Goal: Task Accomplishment & Management: Complete application form

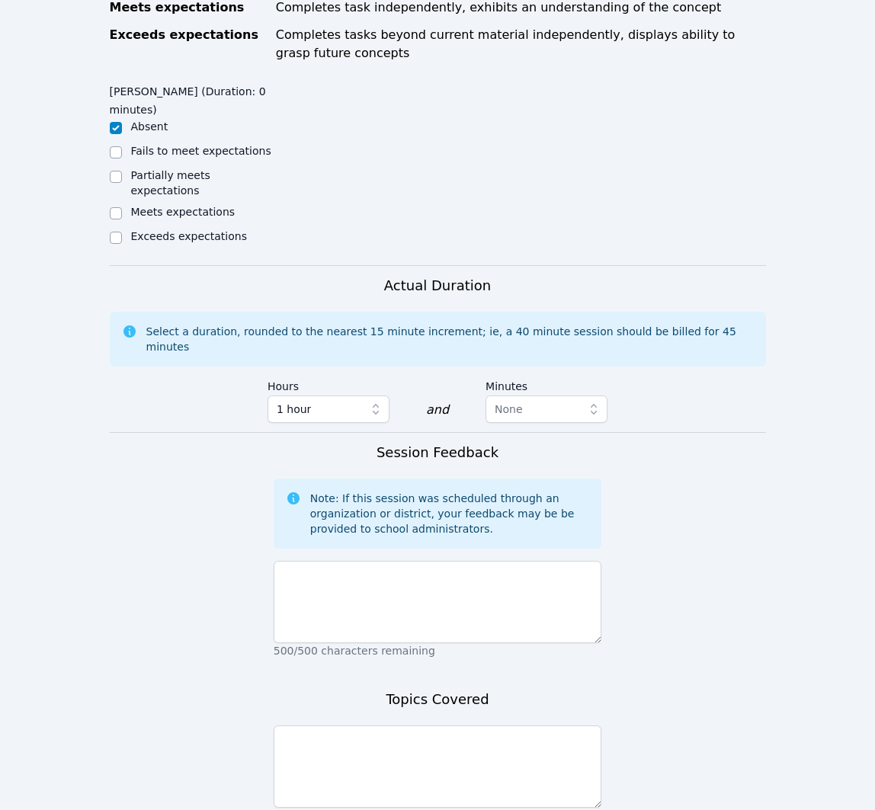
scroll to position [725, 0]
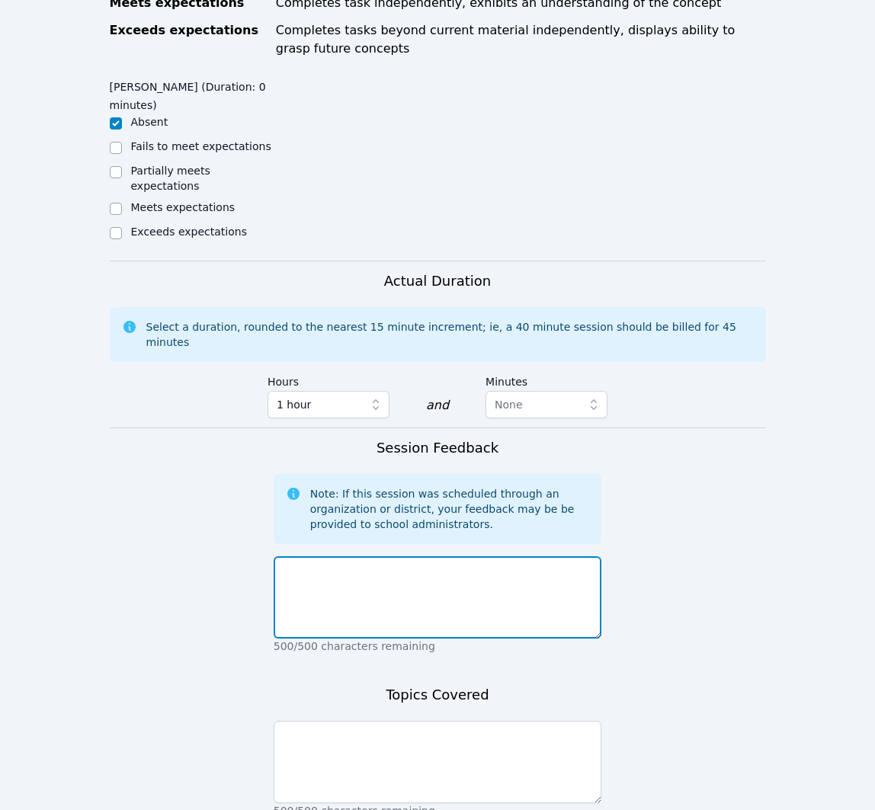
click at [464, 570] on textarea at bounding box center [438, 598] width 329 height 82
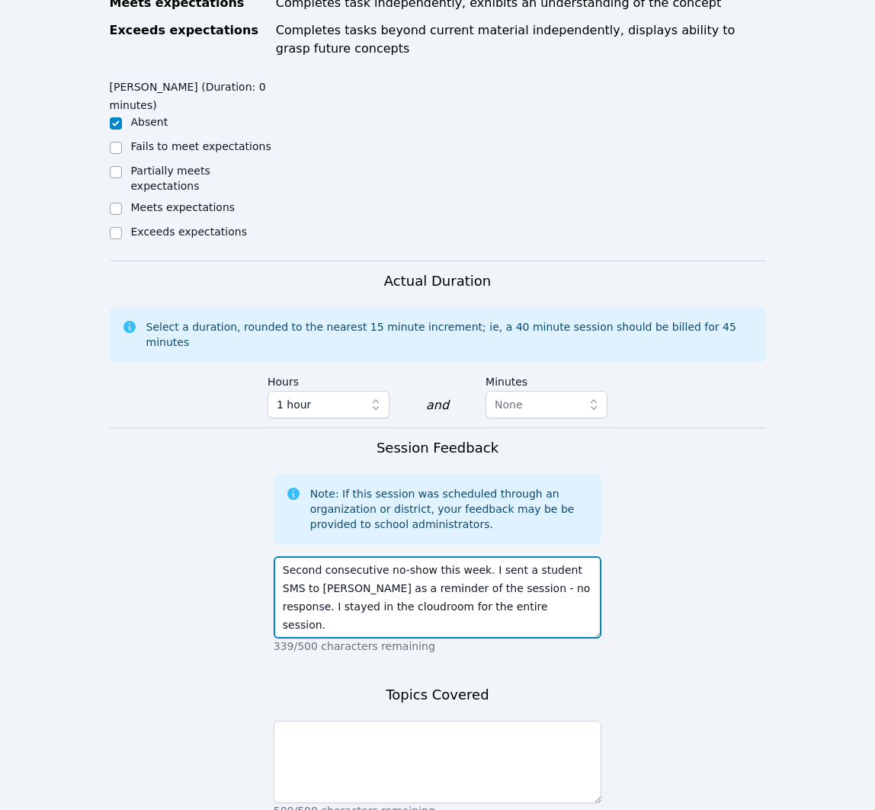
type textarea "Second consecutive no-show this week. I sent a student SMS to [PERSON_NAME] as …"
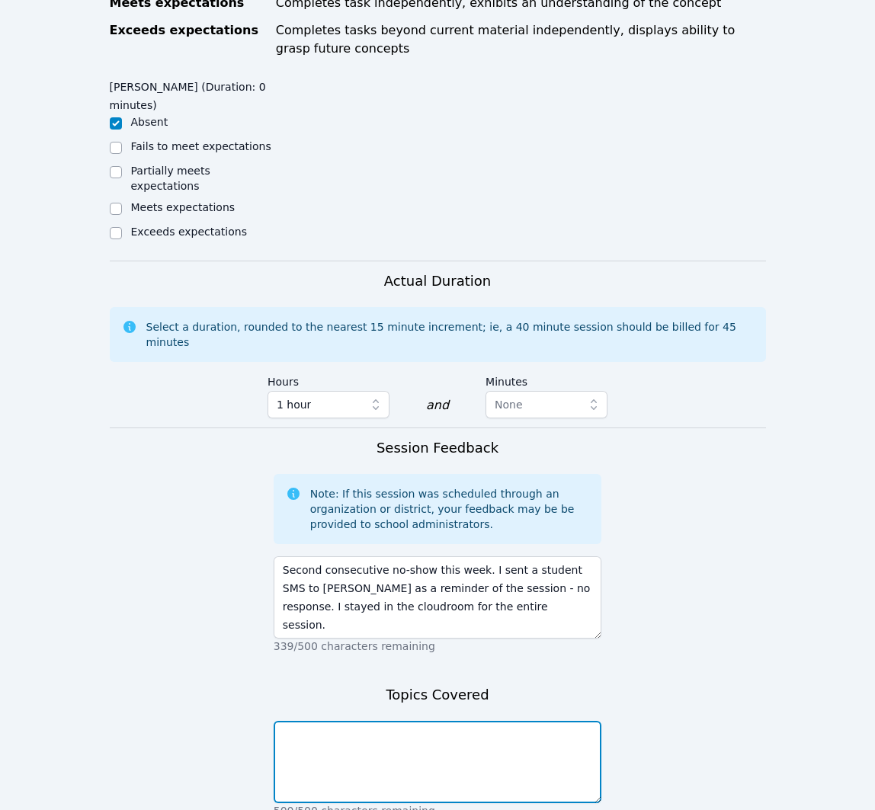
click at [416, 721] on textarea at bounding box center [438, 762] width 329 height 82
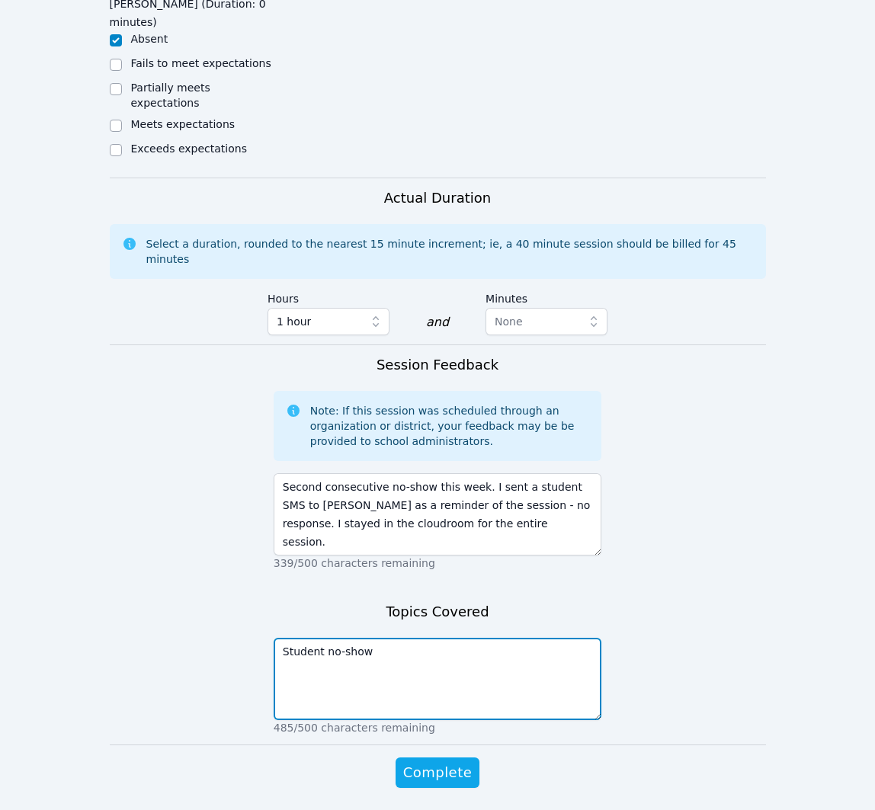
scroll to position [832, 0]
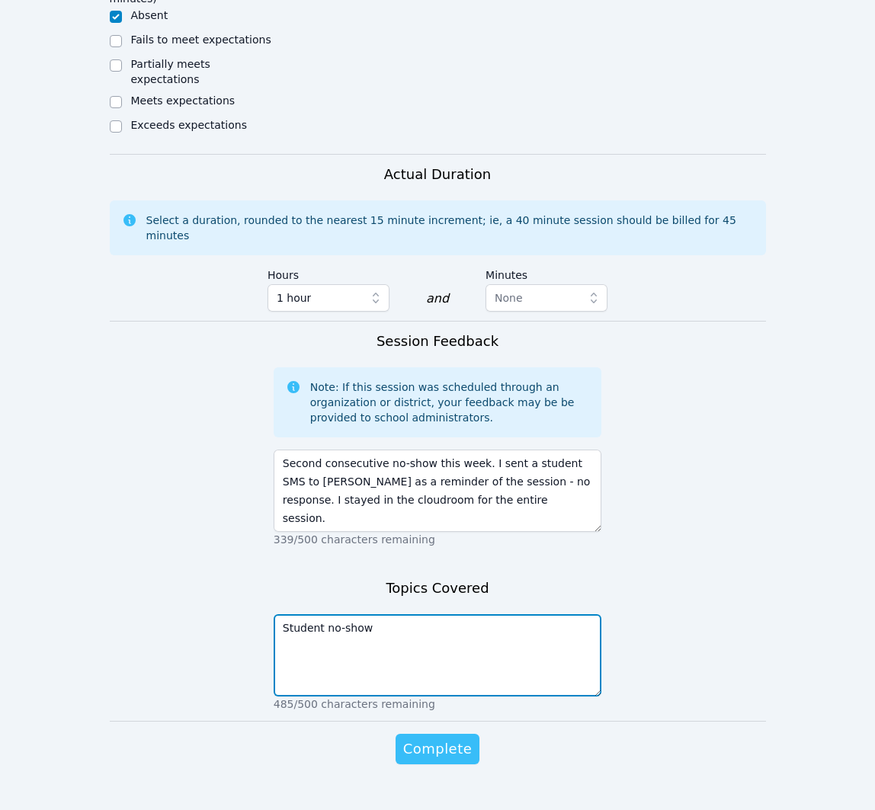
type textarea "Student no-show"
click at [449, 739] on span "Complete" at bounding box center [437, 749] width 69 height 21
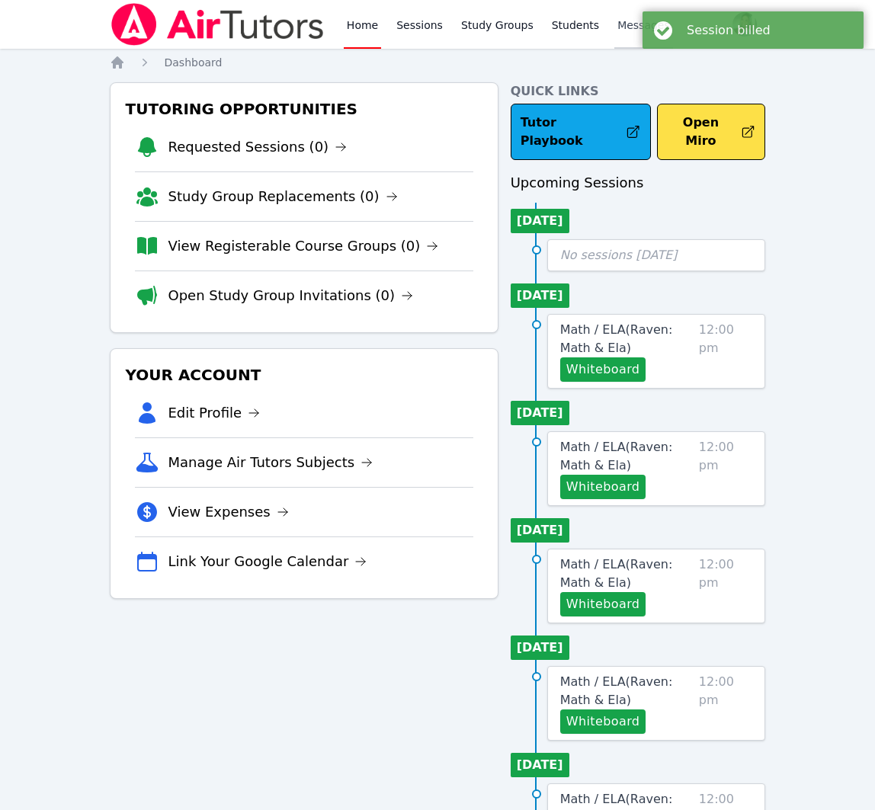
click at [619, 26] on span "Messages" at bounding box center [644, 25] width 53 height 15
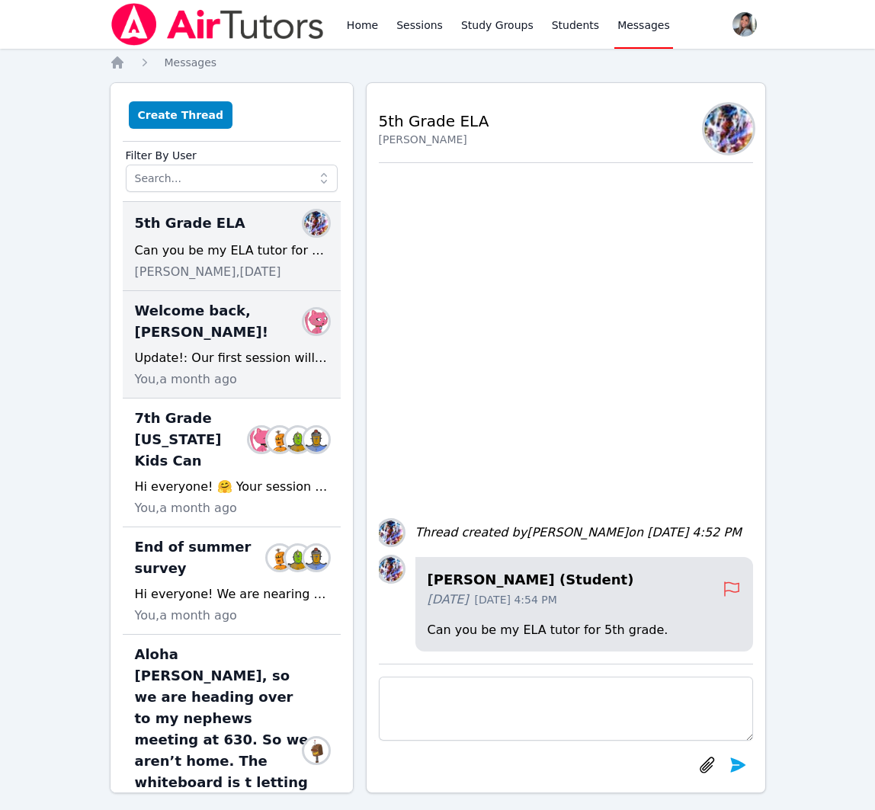
click at [232, 349] on div "Update!: Our first session will be [DATE][DATE] 12pm PST. Then moving forward, …" at bounding box center [232, 358] width 194 height 18
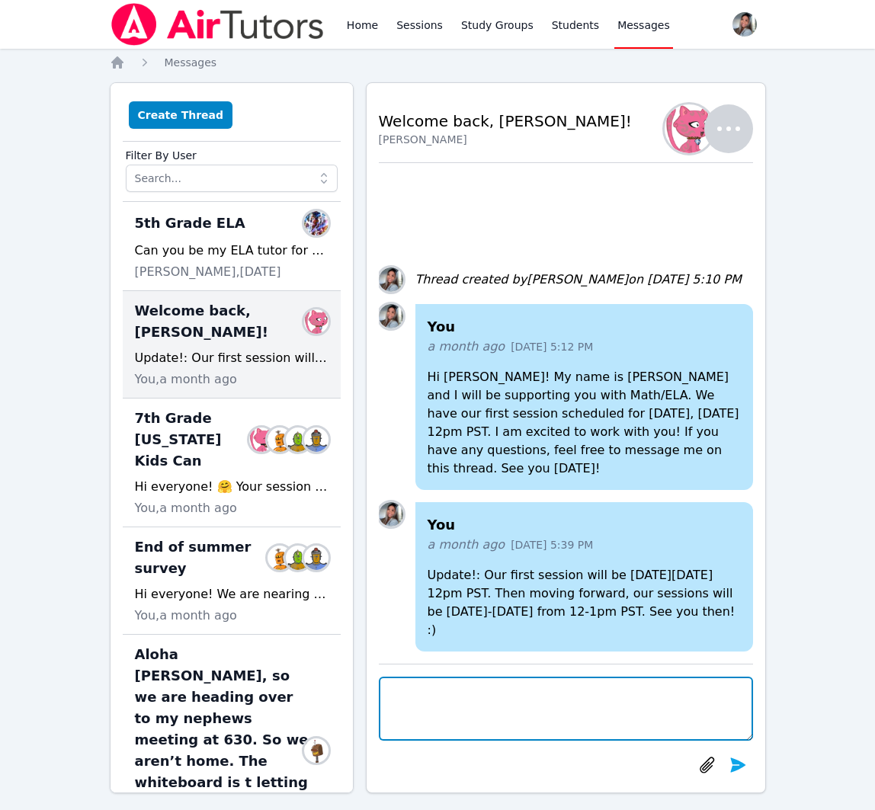
click at [634, 710] on textarea at bounding box center [566, 709] width 374 height 64
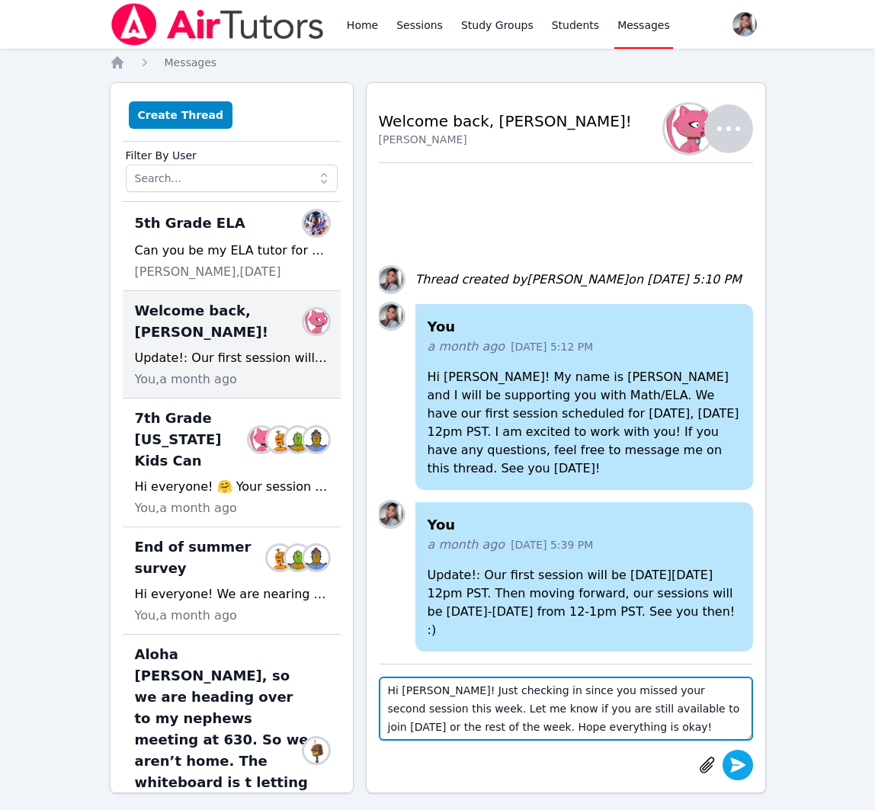
type textarea "Hi [PERSON_NAME]! Just checking in since you missed your second session this we…"
click at [732, 760] on icon "submit" at bounding box center [737, 765] width 15 height 14
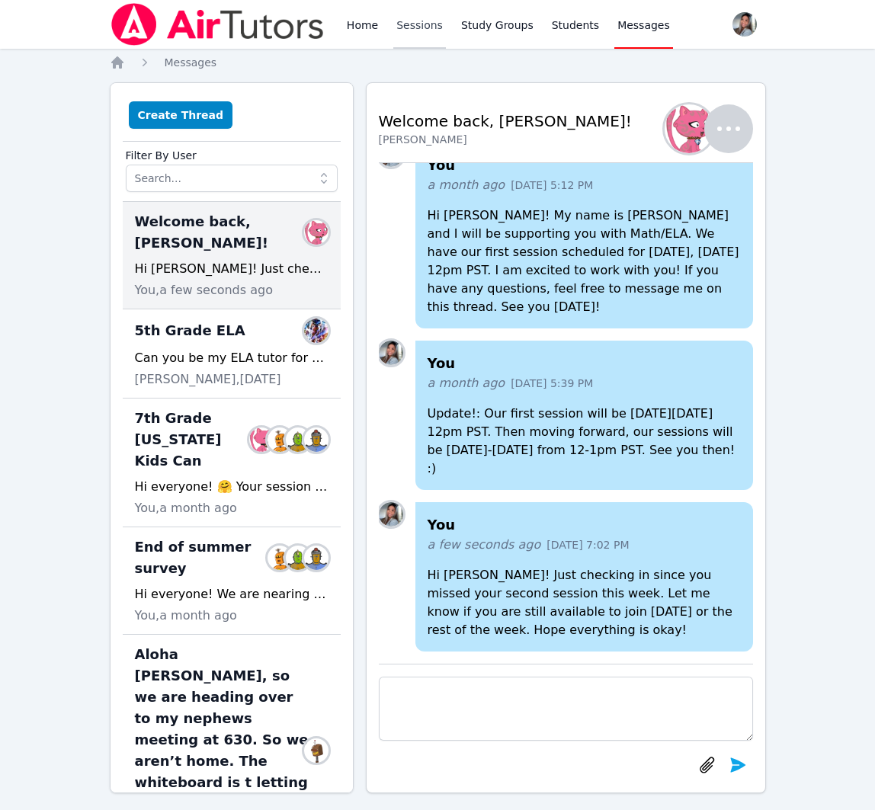
click at [416, 19] on link "Sessions" at bounding box center [419, 24] width 53 height 49
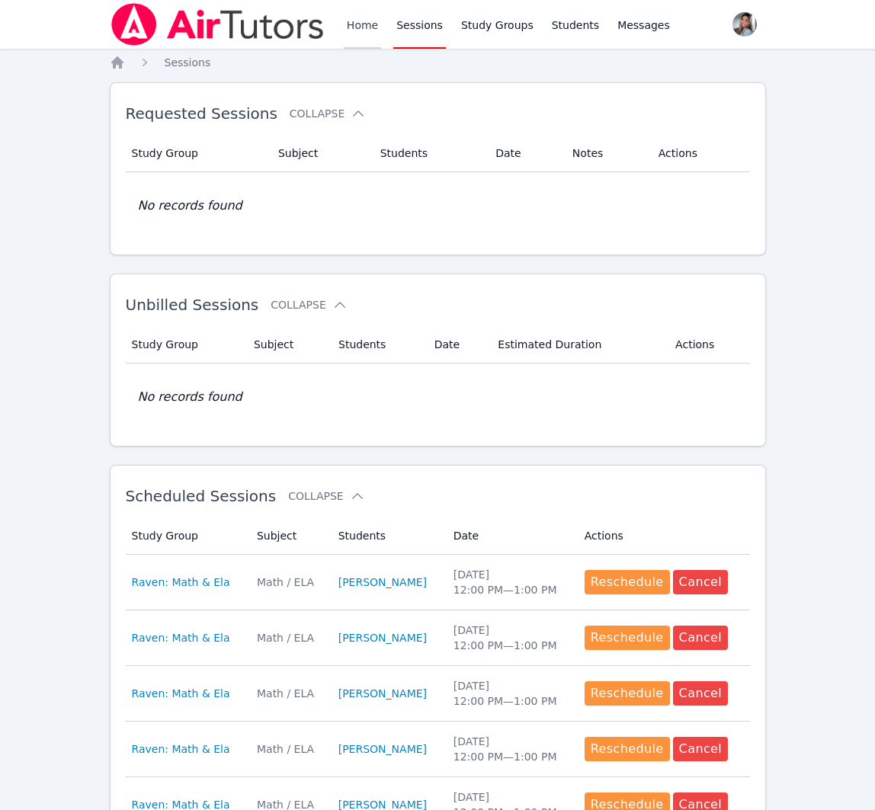
click at [359, 22] on link "Home" at bounding box center [362, 24] width 37 height 49
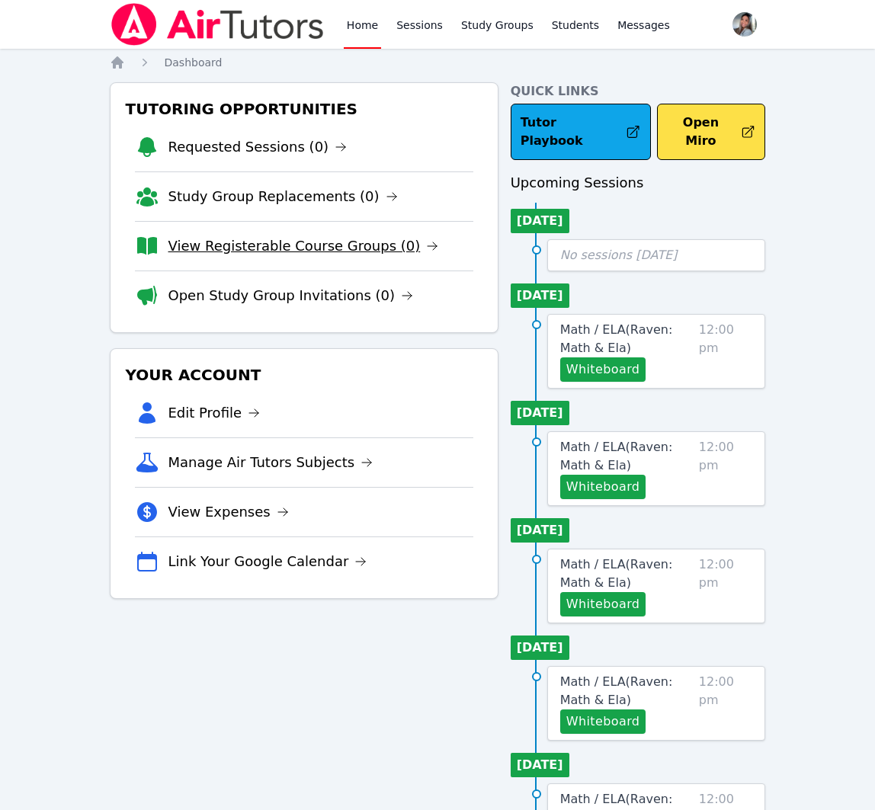
click at [256, 249] on link "View Registerable Course Groups (0)" at bounding box center [303, 246] width 271 height 21
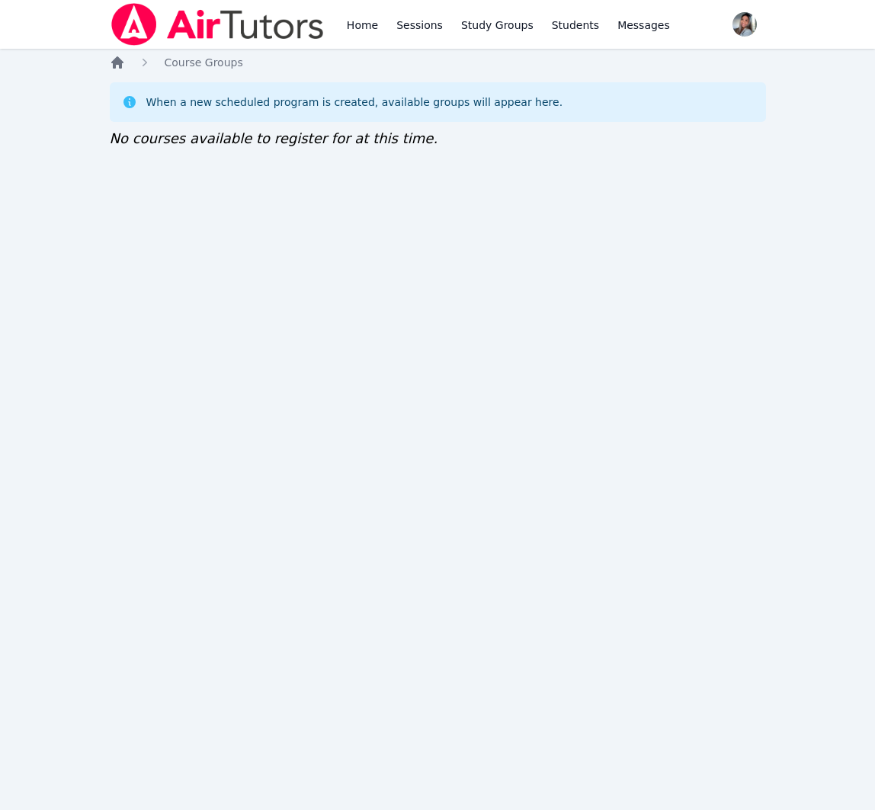
click at [120, 66] on icon "Breadcrumb" at bounding box center [117, 62] width 12 height 12
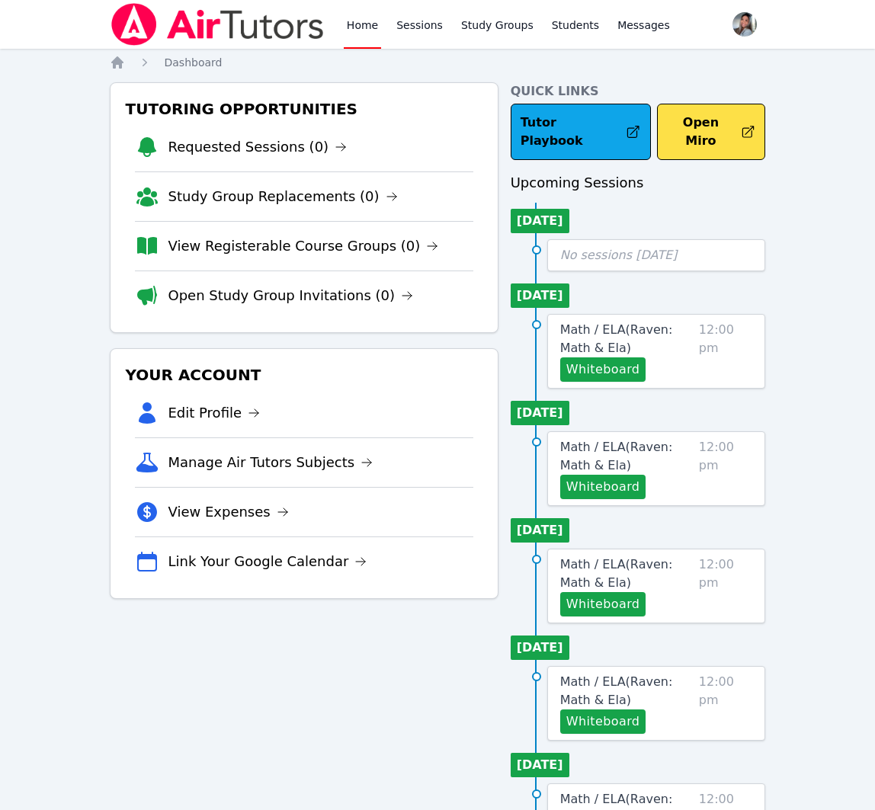
click at [345, 287] on link "Open Study Group Invitations (0)" at bounding box center [290, 295] width 245 height 21
